Goal: Communication & Community: Answer question/provide support

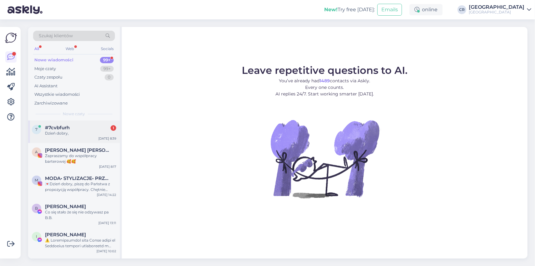
click at [65, 129] on span "#7cvbfurh" at bounding box center [57, 128] width 25 height 6
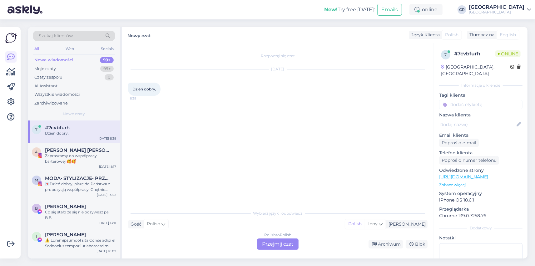
click at [267, 244] on div "Polish to Polish Przejmij czat" at bounding box center [278, 243] width 42 height 11
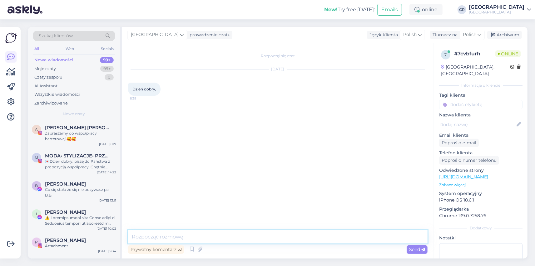
click at [159, 239] on textarea at bounding box center [278, 236] width 300 height 13
type textarea "d"
click at [225, 238] on textarea "d" at bounding box center [278, 236] width 300 height 13
type textarea "Dzień dobry, w czym mogę pomóc?"
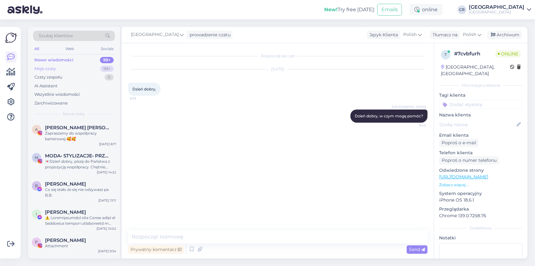
click at [75, 67] on div "Moje czaty 99+" at bounding box center [74, 68] width 82 height 9
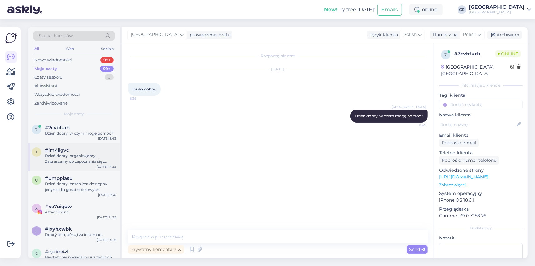
click at [88, 165] on div "i #im4ilgvc Dzień dobry, organizujemy. Zapraszamy do zapoznania się z Naszym pa…" at bounding box center [74, 157] width 92 height 28
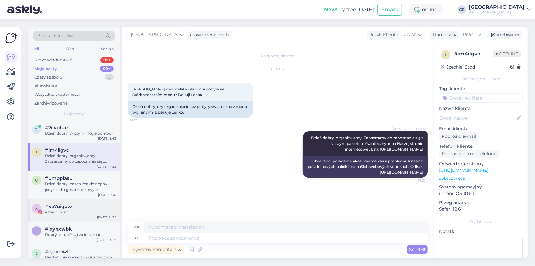
click at [73, 210] on div "Attachment" at bounding box center [80, 212] width 71 height 6
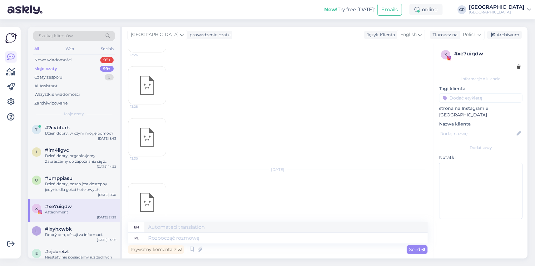
scroll to position [3298, 0]
click at [96, 232] on div "Dobrý den, děkuji za informaci." at bounding box center [80, 235] width 71 height 6
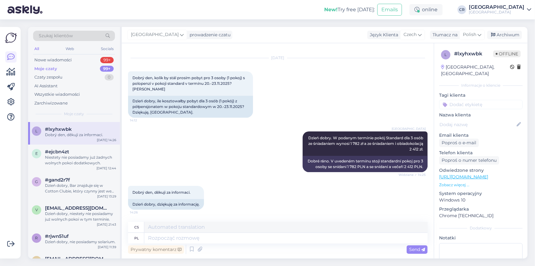
scroll to position [108, 0]
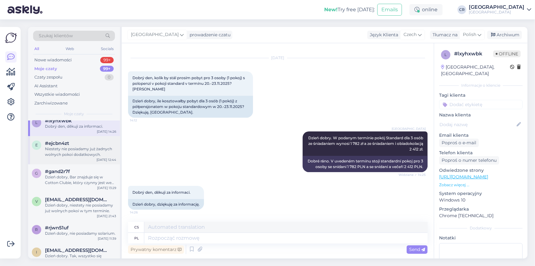
click at [82, 157] on div "Niestety nie posiadamy już żadnych wolnych pokoi dodatkowych." at bounding box center [80, 151] width 71 height 11
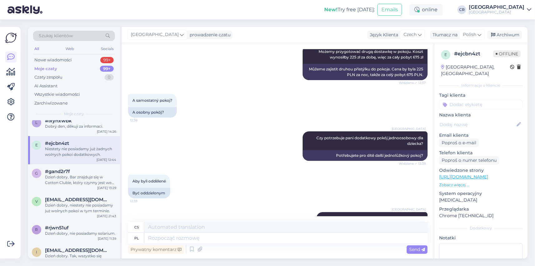
scroll to position [20, 0]
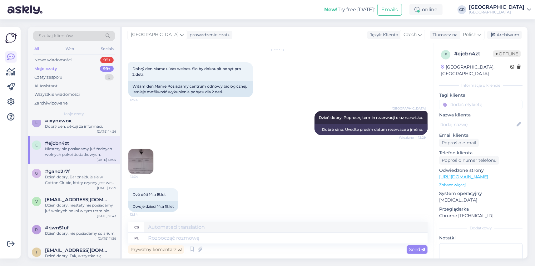
click at [143, 167] on img at bounding box center [140, 161] width 25 height 25
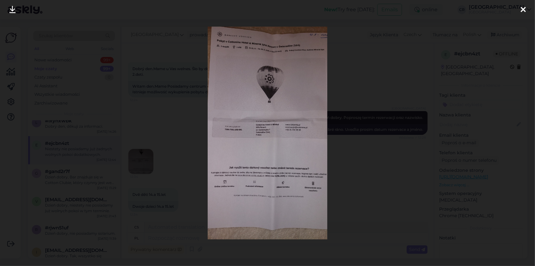
click at [520, 13] on div at bounding box center [523, 10] width 13 height 20
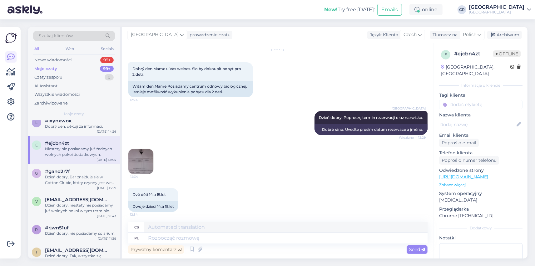
scroll to position [0, 0]
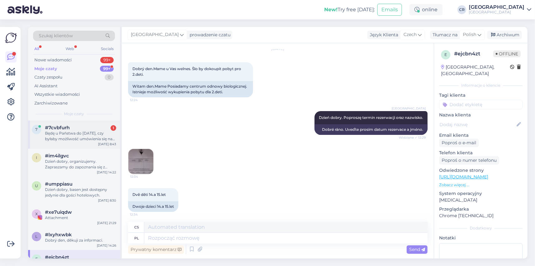
click at [84, 132] on div "Będę u Państwa do [DATE], czy byłaby możliwość umówienia się na zabieg na twarz…" at bounding box center [80, 135] width 71 height 11
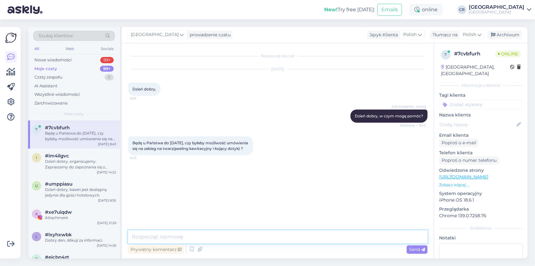
click at [222, 236] on textarea at bounding box center [278, 236] width 300 height 13
type textarea "P"
paste textarea "[EMAIL_ADDRESS][DOMAIN_NAME]"
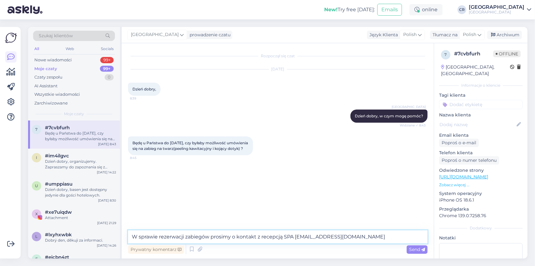
click at [296, 238] on textarea "W sprawie rezerwacji zabiegów prosimy o kontakt z recepcją SPA [EMAIL_ADDRESS][…" at bounding box center [278, 236] width 300 height 13
click at [359, 237] on textarea "W sprawie rezerwacji zabiegów prosimy o kontakt z recepcją SPA na [EMAIL_ADDRES…" at bounding box center [278, 236] width 300 height 13
click at [301, 239] on textarea "W sprawie rezerwacji zabiegów prosimy o kontakt z recepcją SPA na [EMAIL_ADDRES…" at bounding box center [278, 236] width 300 height 13
type textarea "W sprawie rezerwacji zabiegów prosimy o kontakt z recepcją SPA: [EMAIL_ADDRESS]…"
click at [415, 250] on span "Send" at bounding box center [417, 249] width 16 height 6
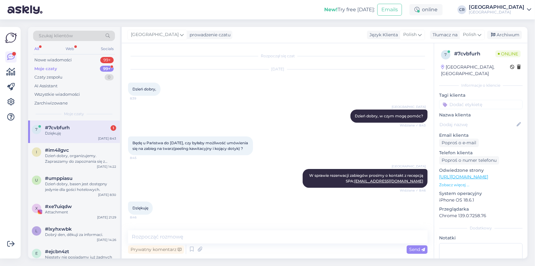
scroll to position [3, 0]
click at [214, 244] on div "Prywatny komentarz Send" at bounding box center [278, 249] width 300 height 12
click at [223, 240] on textarea at bounding box center [278, 236] width 300 height 13
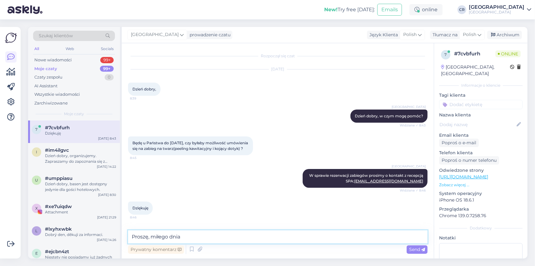
type textarea "Proszę, miłego dnia."
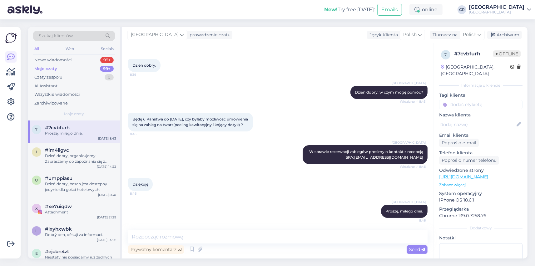
click at [12, 158] on div at bounding box center [11, 142] width 12 height 221
click at [102, 60] on div "99+" at bounding box center [106, 60] width 13 height 6
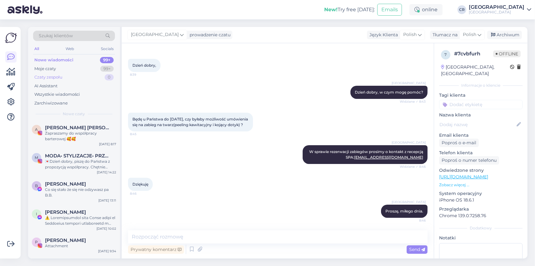
click at [106, 78] on div "0" at bounding box center [109, 77] width 9 height 6
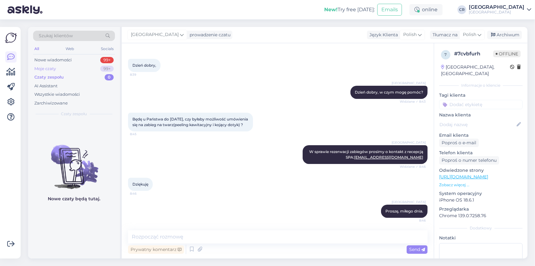
click at [101, 68] on div "99+" at bounding box center [106, 69] width 13 height 6
